Goal: Task Accomplishment & Management: Complete application form

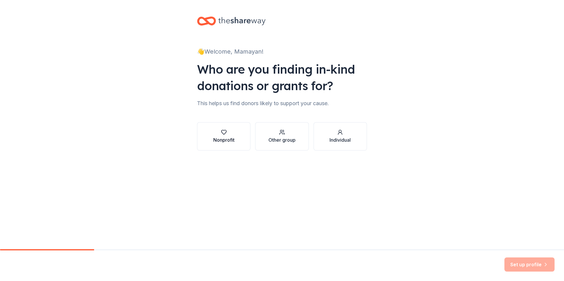
click at [240, 148] on button "Nonprofit" at bounding box center [223, 136] width 53 height 28
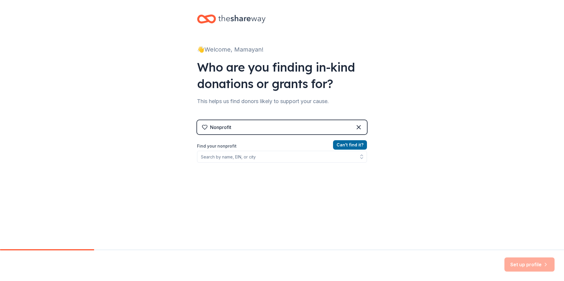
scroll to position [3, 0]
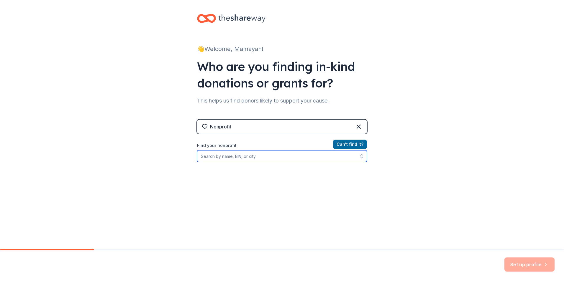
click at [252, 160] on input "Find your nonprofit" at bounding box center [282, 156] width 170 height 12
type input ":"
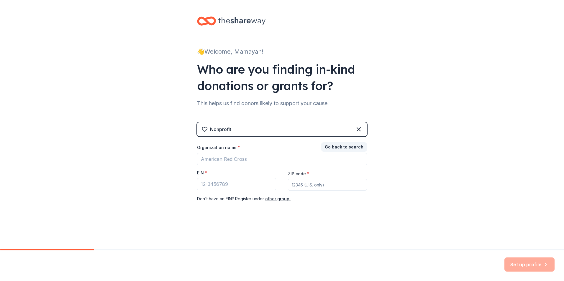
scroll to position [0, 0]
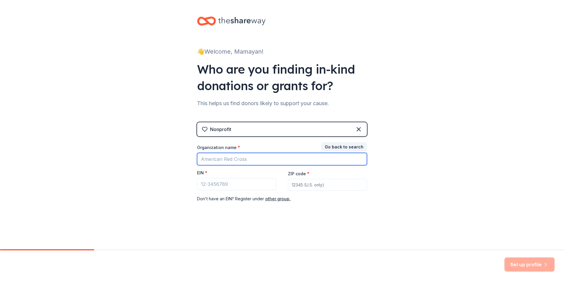
click at [252, 156] on input "Organization name *" at bounding box center [282, 159] width 170 height 12
click at [296, 159] on input "Little brothers" at bounding box center [282, 159] width 170 height 12
type input "Little Brother Friends Of The Elderly"
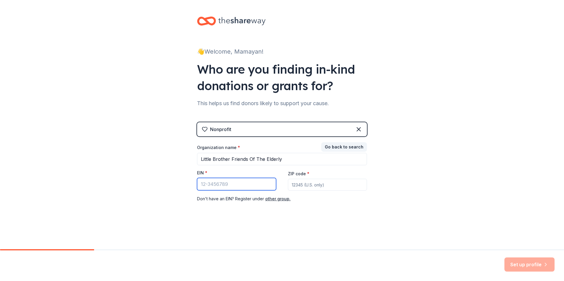
click at [260, 180] on input "EIN *" at bounding box center [236, 184] width 79 height 12
click at [205, 172] on span "*" at bounding box center [206, 172] width 2 height 5
click at [205, 178] on input "EIN *" at bounding box center [236, 184] width 79 height 12
click at [205, 172] on span "*" at bounding box center [206, 172] width 2 height 5
click at [205, 178] on input "EIN *" at bounding box center [236, 184] width 79 height 12
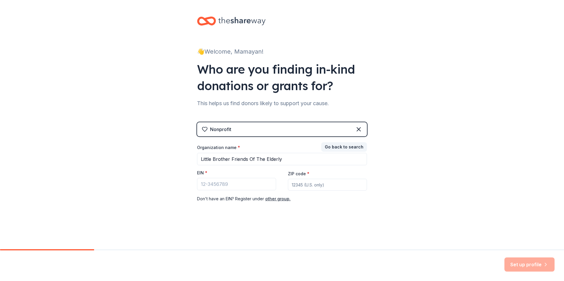
click at [223, 219] on div "👋 Welcome, Mamayan! Who are you finding in-kind donations or grants for? This h…" at bounding box center [282, 121] width 189 height 243
click at [202, 173] on label "EIN *" at bounding box center [202, 173] width 10 height 6
click at [202, 178] on input "EIN *" at bounding box center [236, 184] width 79 height 12
click at [201, 175] on label "EIN *" at bounding box center [202, 173] width 10 height 6
click at [201, 178] on input "EIN *" at bounding box center [236, 184] width 79 height 12
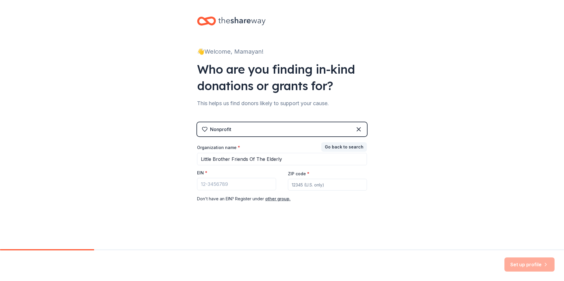
click at [283, 152] on div "Organization name *" at bounding box center [282, 149] width 170 height 8
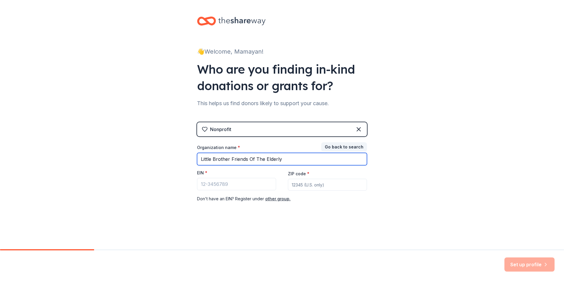
click at [282, 158] on input "Little Brother Friends Of The Elderly" at bounding box center [282, 159] width 170 height 12
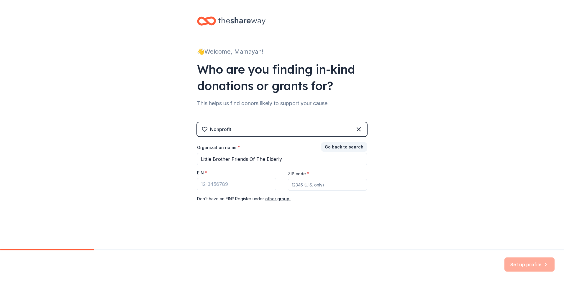
click at [308, 223] on div "👋 Welcome, Mamayan! Who are you finding in-kind donations or grants for? This h…" at bounding box center [282, 121] width 189 height 243
click at [361, 130] on icon at bounding box center [358, 129] width 7 height 7
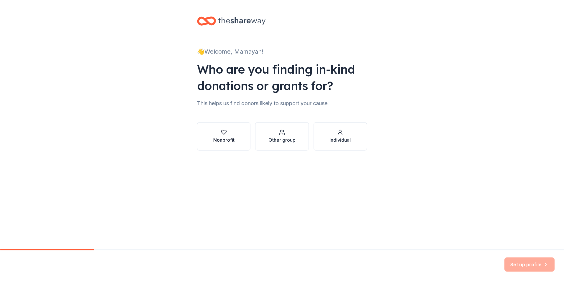
click at [230, 134] on div "button" at bounding box center [223, 132] width 21 height 6
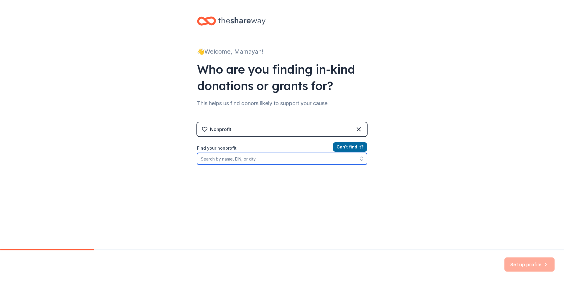
click at [235, 160] on input "Find your nonprofit" at bounding box center [282, 159] width 170 height 12
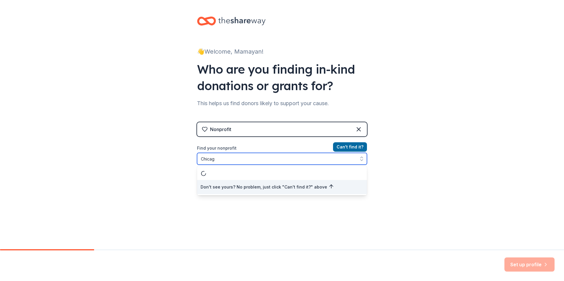
type input "[GEOGRAPHIC_DATA]"
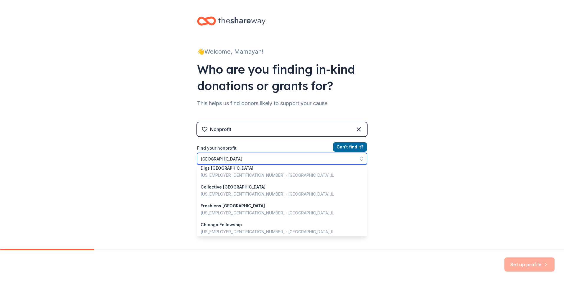
scroll to position [418, 0]
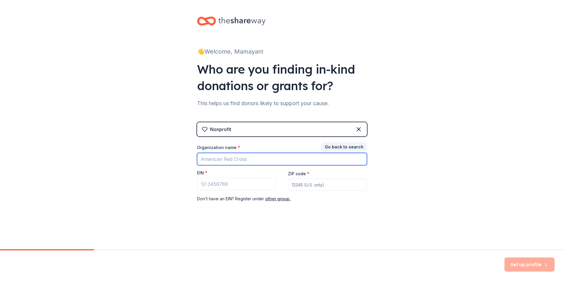
click at [242, 162] on input "Organization name *" at bounding box center [282, 159] width 170 height 12
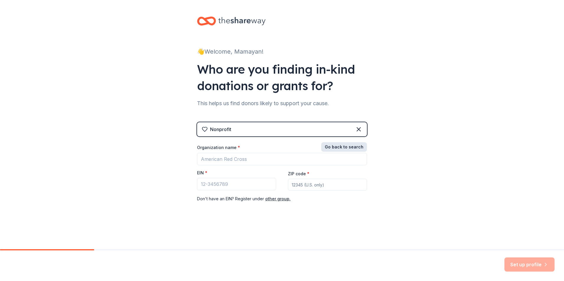
click at [329, 147] on button "Go back to search" at bounding box center [344, 146] width 46 height 9
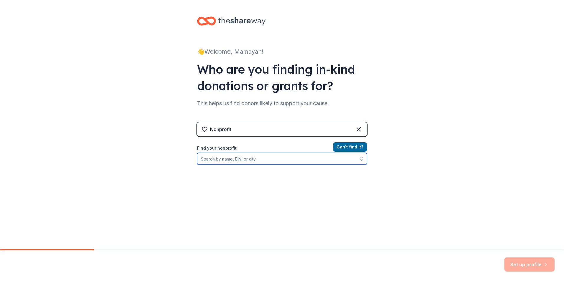
click at [278, 163] on input "Find your nonprofit" at bounding box center [282, 159] width 170 height 12
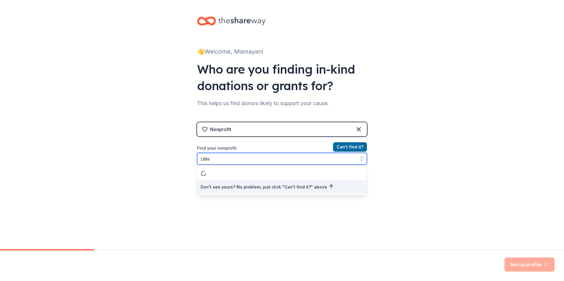
scroll to position [0, 0]
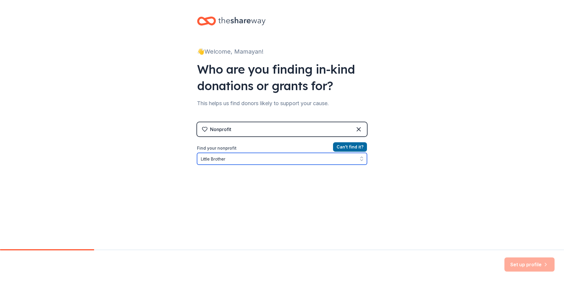
type input "Little Brother"
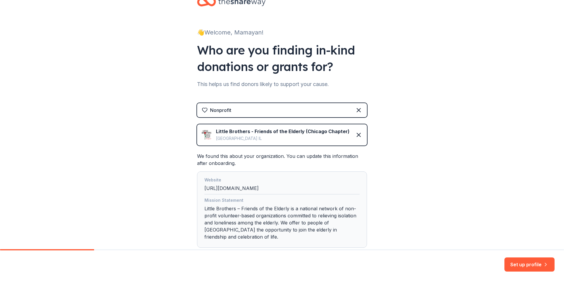
scroll to position [51, 0]
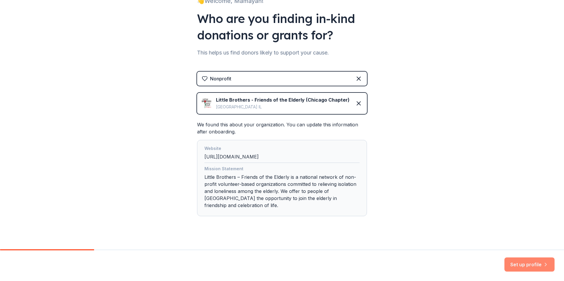
click at [516, 268] on button "Set up profile" at bounding box center [529, 265] width 50 height 14
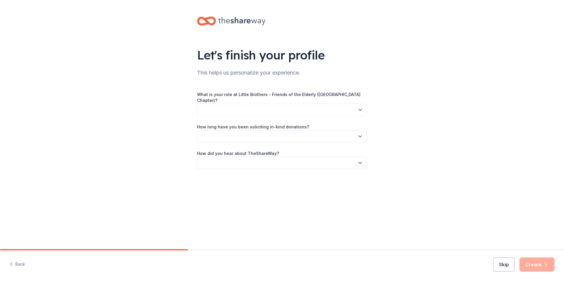
click at [237, 106] on button "button" at bounding box center [282, 110] width 170 height 12
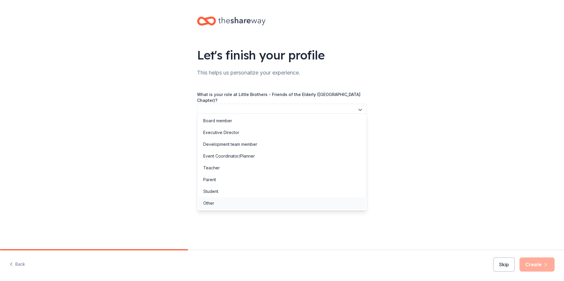
click at [233, 206] on div "Other" at bounding box center [282, 204] width 167 height 12
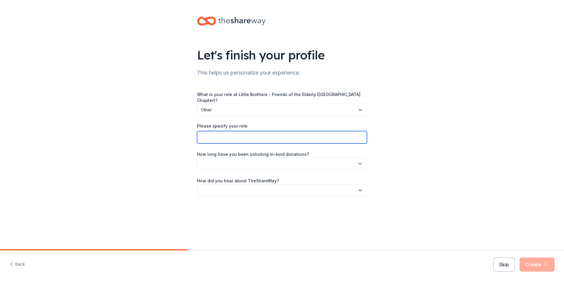
click at [227, 135] on input "Please specify your role:" at bounding box center [282, 137] width 170 height 12
type input "Holiday Package Coordinator"
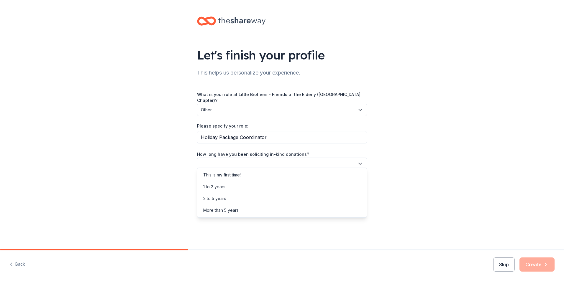
click at [236, 158] on button "button" at bounding box center [282, 164] width 170 height 12
click at [228, 178] on div "This is my first time!" at bounding box center [221, 175] width 37 height 7
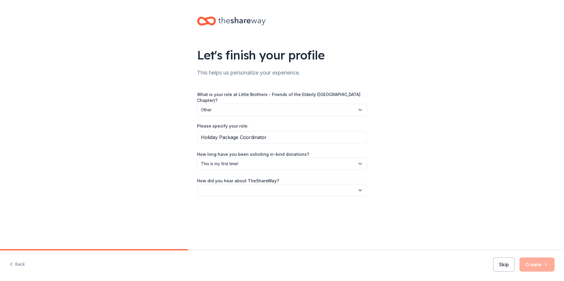
click at [228, 185] on button "button" at bounding box center [282, 190] width 170 height 12
drag, startPoint x: 228, startPoint y: 202, endPoint x: 227, endPoint y: 205, distance: 3.0
click at [228, 202] on div "Friend or colleague" at bounding box center [222, 201] width 38 height 7
click at [529, 266] on button "Create" at bounding box center [536, 265] width 35 height 14
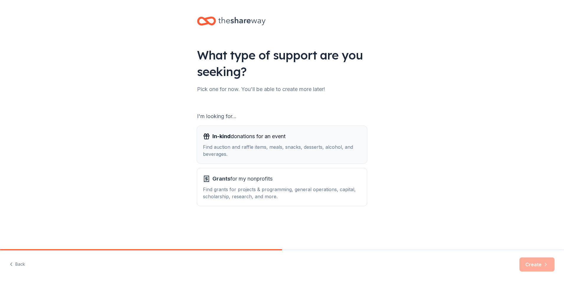
click at [255, 137] on span "In-kind donations for an event" at bounding box center [248, 136] width 73 height 9
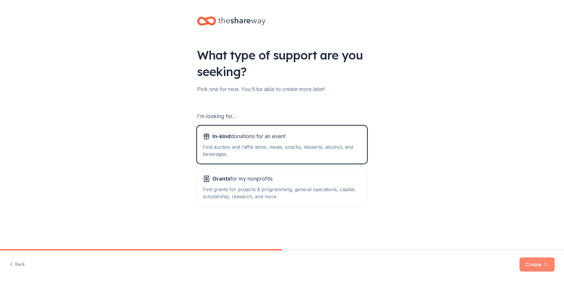
click at [529, 264] on button "Create" at bounding box center [536, 265] width 35 height 14
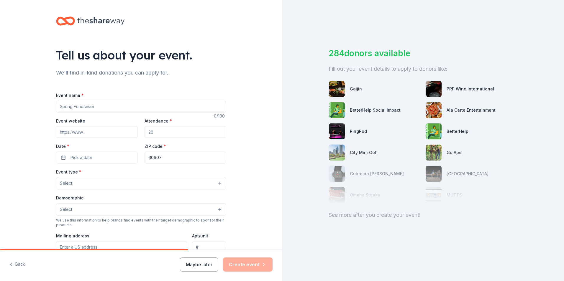
click at [107, 135] on input "Event website" at bounding box center [96, 132] width 81 height 12
click at [159, 130] on input "Attendance *" at bounding box center [185, 132] width 81 height 12
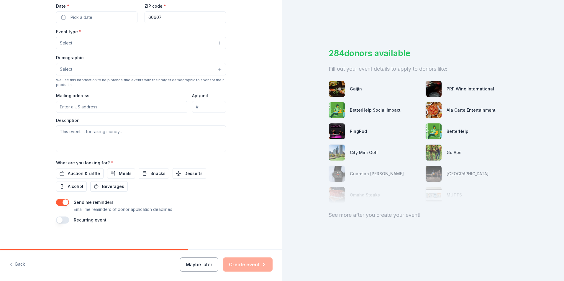
scroll to position [143, 0]
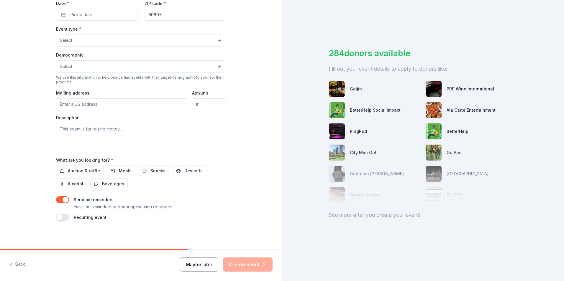
click at [204, 261] on button "Maybe later" at bounding box center [199, 265] width 38 height 14
click at [206, 262] on button "Maybe later" at bounding box center [199, 265] width 38 height 14
click at [206, 267] on button "Maybe later" at bounding box center [199, 265] width 38 height 14
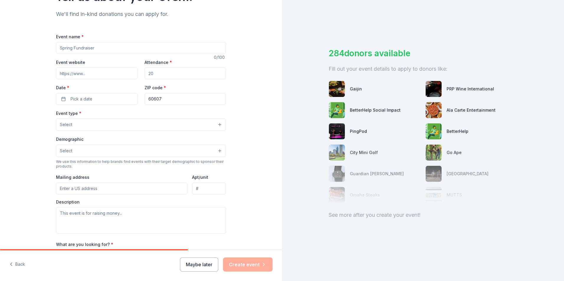
scroll to position [118, 0]
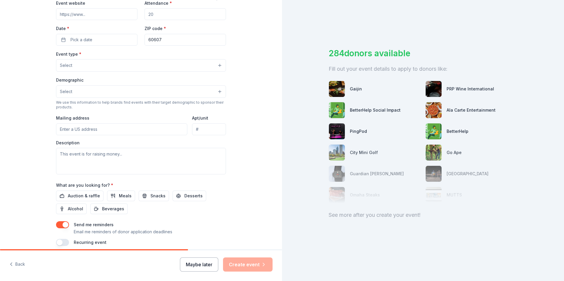
click at [206, 265] on button "Maybe later" at bounding box center [199, 265] width 38 height 14
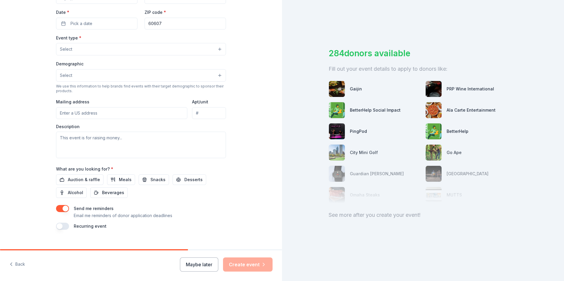
scroll to position [143, 0]
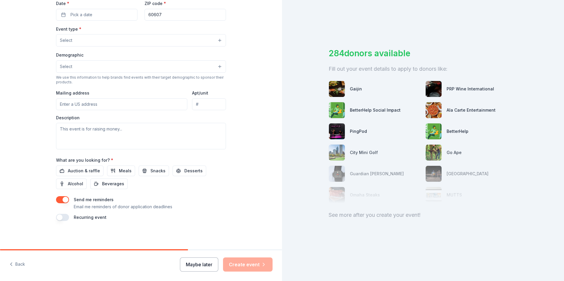
click at [189, 263] on button "Maybe later" at bounding box center [199, 265] width 38 height 14
click at [189, 263] on div "Maybe later Create event" at bounding box center [226, 265] width 93 height 14
drag, startPoint x: 189, startPoint y: 263, endPoint x: 258, endPoint y: 219, distance: 82.3
click at [258, 219] on div "Tell us about your event. We'll find in-kind donations you can apply for. Event…" at bounding box center [141, 53] width 282 height 393
click at [210, 264] on button "Maybe later" at bounding box center [199, 265] width 38 height 14
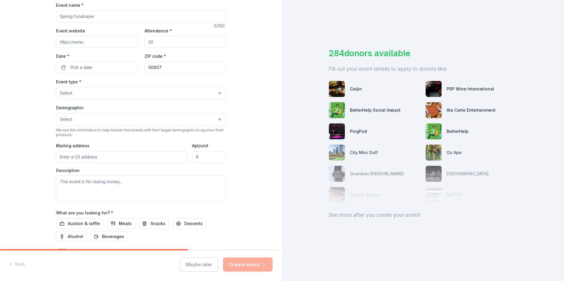
scroll to position [0, 0]
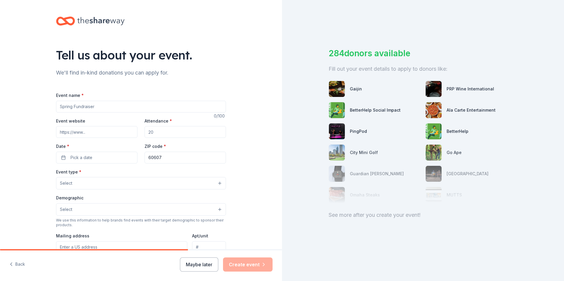
click at [164, 121] on label "Attendance *" at bounding box center [158, 121] width 27 height 6
click at [164, 126] on input "Attendance *" at bounding box center [185, 132] width 81 height 12
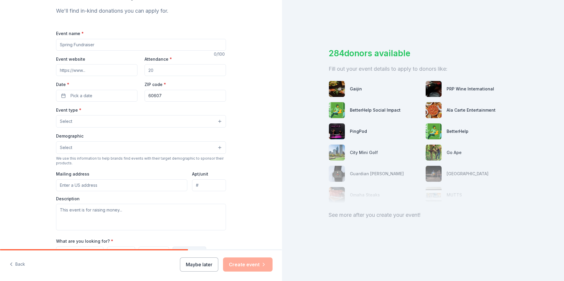
scroll to position [118, 0]
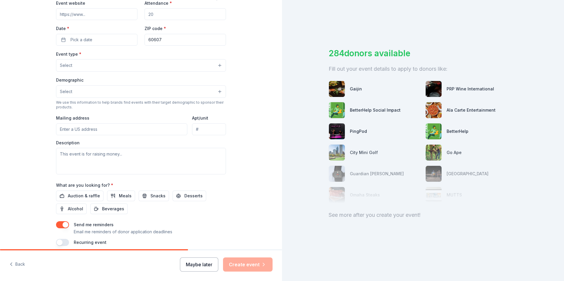
click at [197, 260] on button "Maybe later" at bounding box center [199, 265] width 38 height 14
click at [198, 265] on button "Maybe later" at bounding box center [199, 265] width 38 height 14
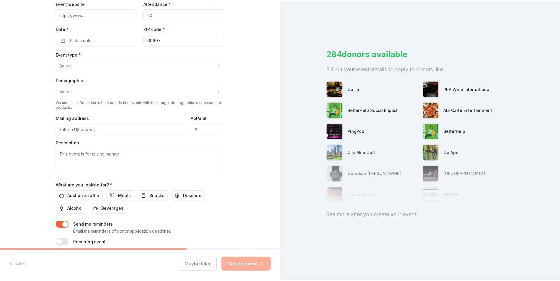
scroll to position [0, 0]
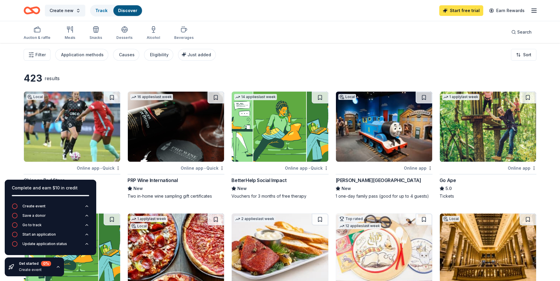
click at [465, 10] on link "Start free trial" at bounding box center [461, 10] width 44 height 11
click at [463, 12] on link "Start free trial" at bounding box center [461, 10] width 44 height 11
